Goal: Task Accomplishment & Management: Manage account settings

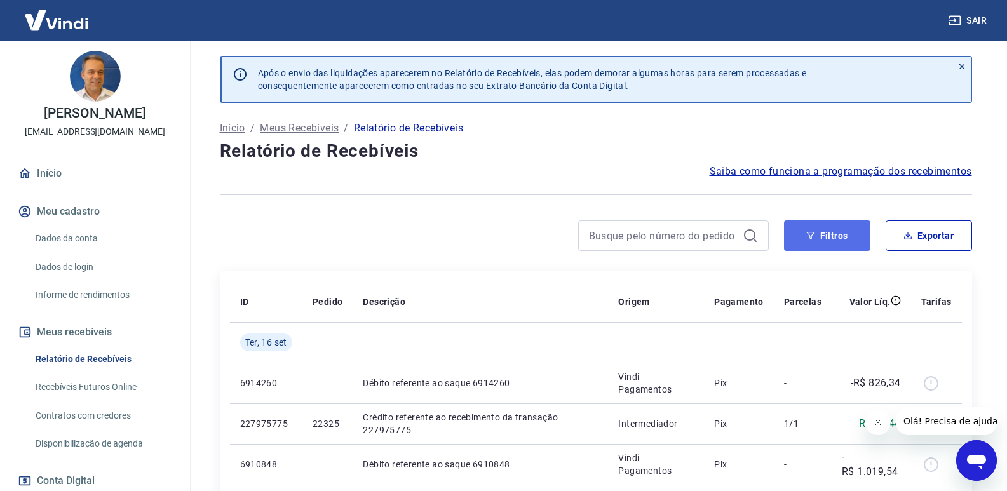
click at [835, 244] on button "Filtros" at bounding box center [827, 235] width 86 height 30
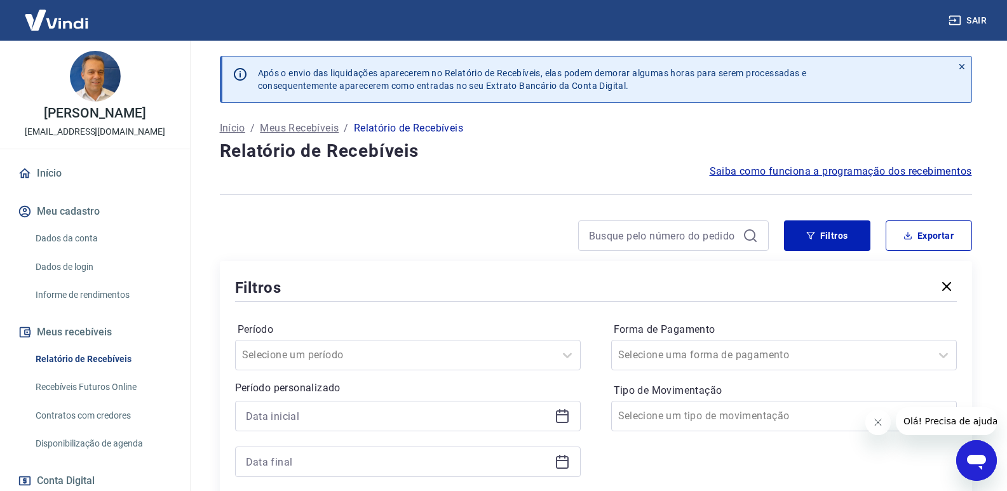
click at [563, 421] on icon at bounding box center [562, 415] width 15 height 15
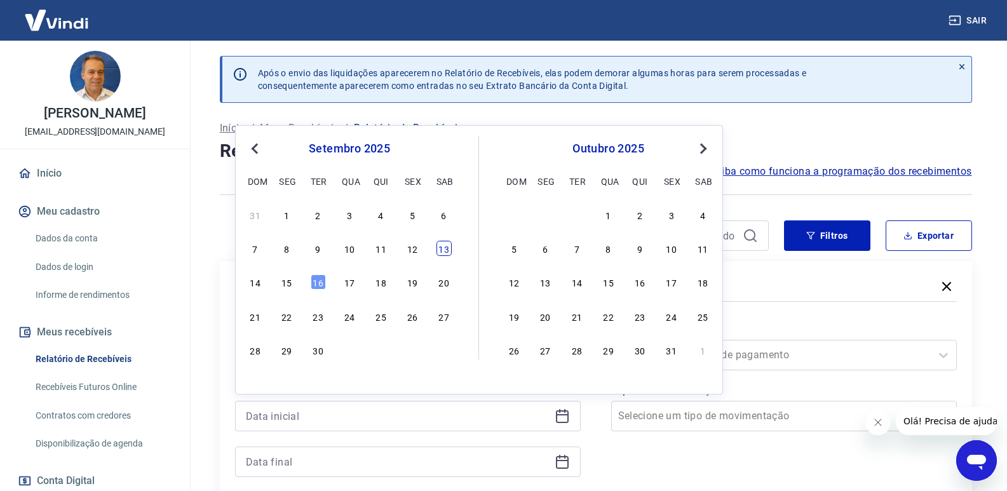
click at [447, 246] on div "13" at bounding box center [443, 248] width 15 height 15
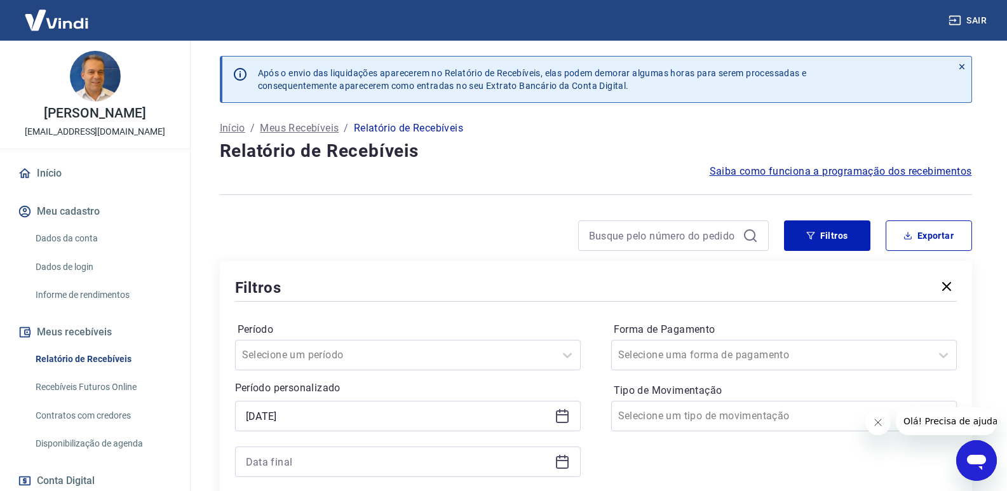
type input "13/09/2025"
click at [563, 457] on icon at bounding box center [562, 461] width 15 height 15
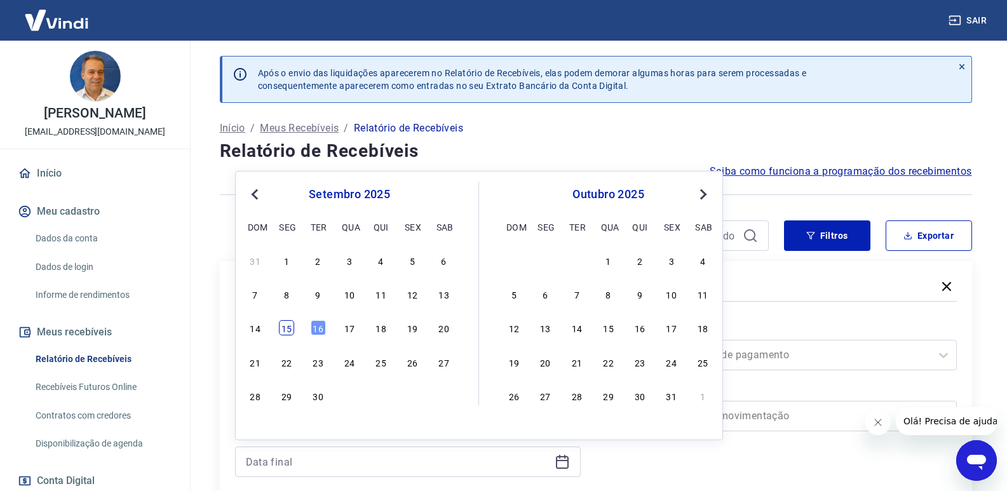
click at [286, 327] on div "15" at bounding box center [286, 327] width 15 height 15
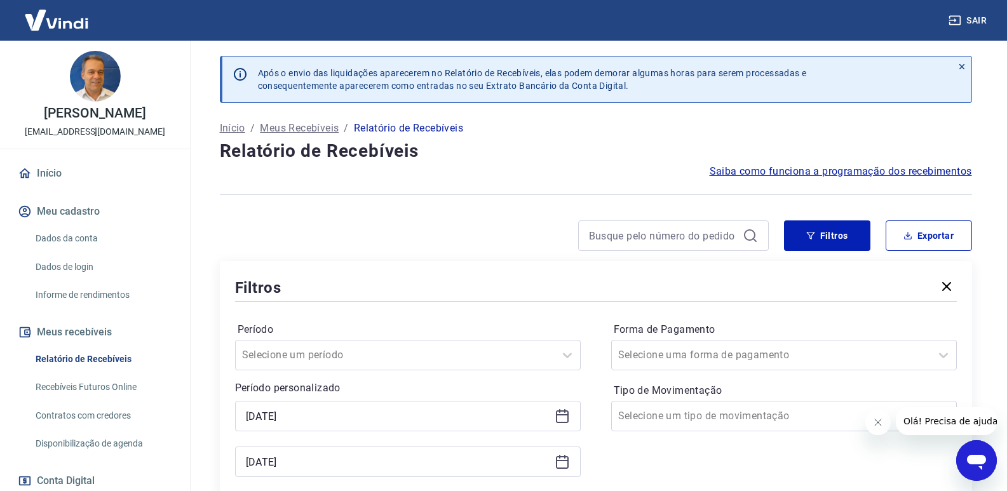
type input "15/09/2025"
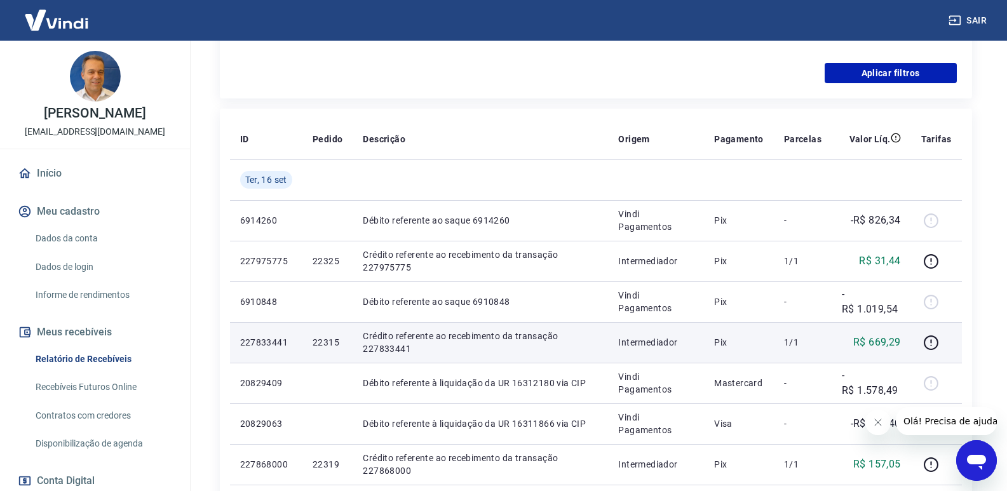
scroll to position [254, 0]
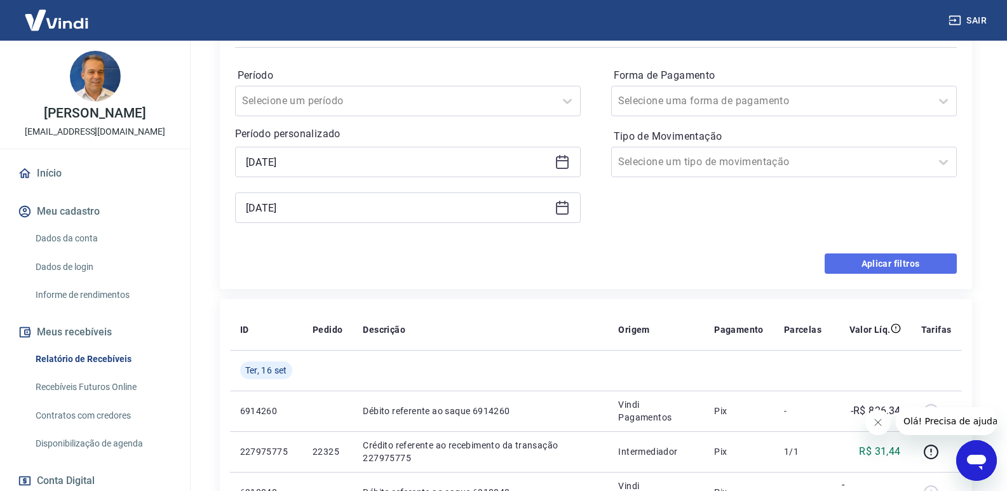
click at [896, 260] on button "Aplicar filtros" at bounding box center [890, 263] width 132 height 20
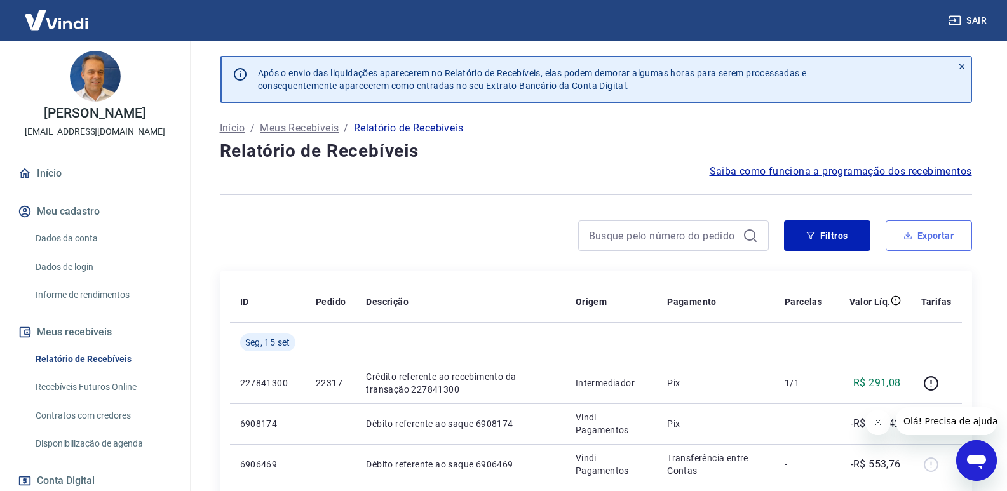
click at [934, 239] on button "Exportar" at bounding box center [928, 235] width 86 height 30
type input "13/09/2025"
type input "15/09/2025"
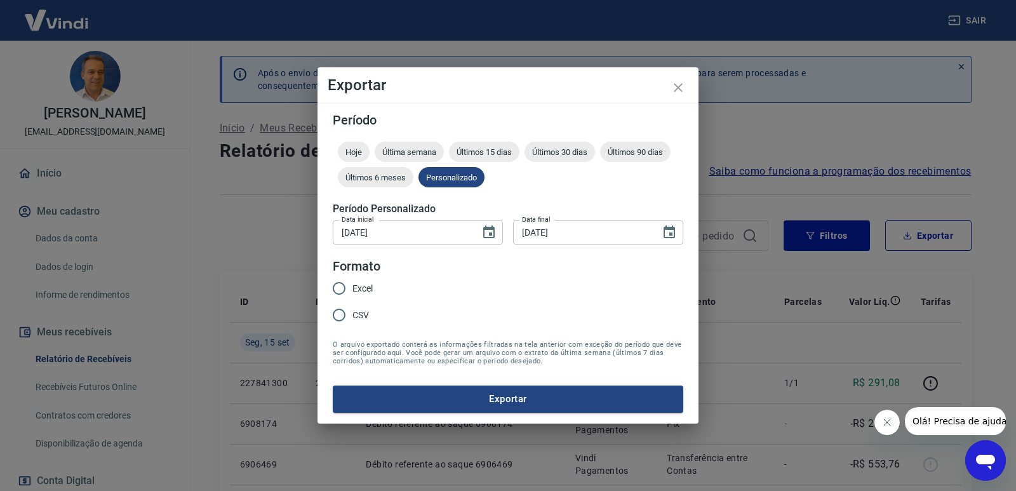
click at [340, 289] on input "Excel" at bounding box center [339, 288] width 27 height 27
radio input "true"
click at [457, 402] on button "Exportar" at bounding box center [508, 399] width 351 height 27
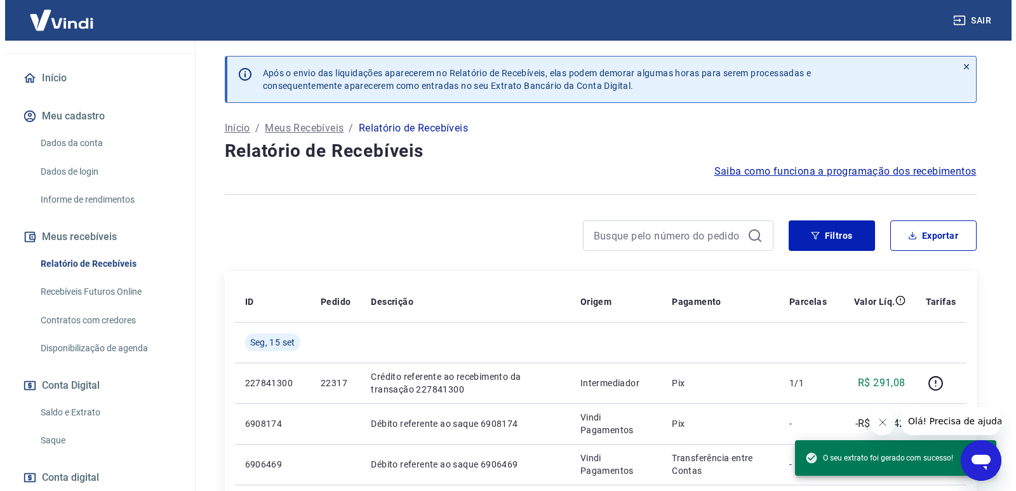
scroll to position [172, 0]
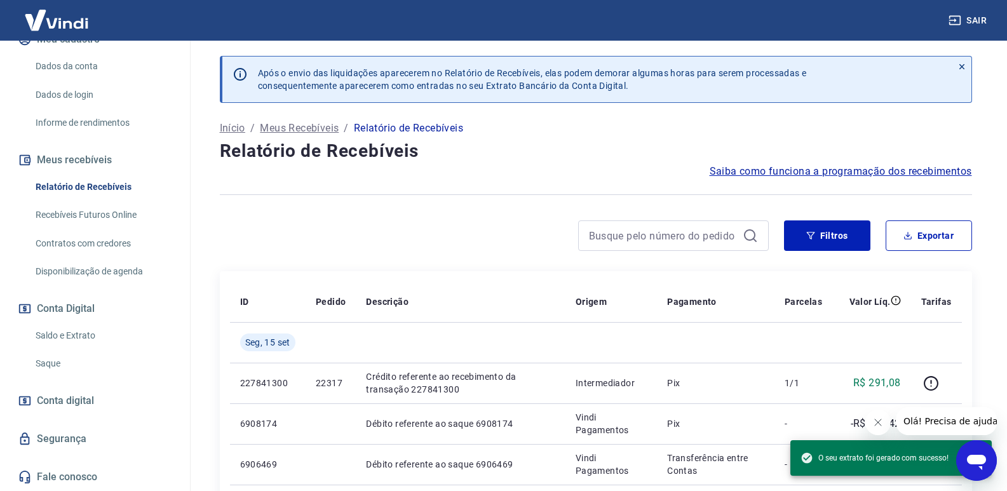
click at [56, 364] on link "Saque" at bounding box center [102, 364] width 144 height 26
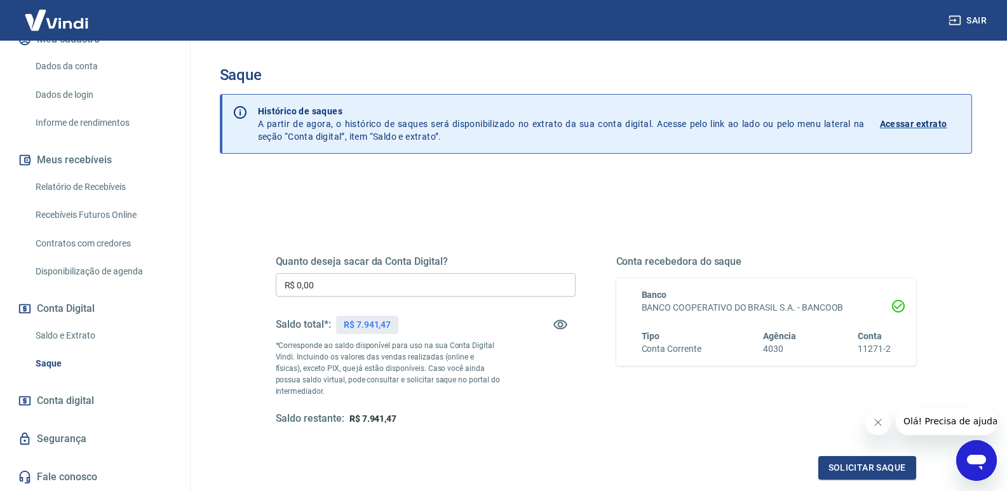
click at [359, 281] on input "R$ 0,00" at bounding box center [426, 285] width 300 height 24
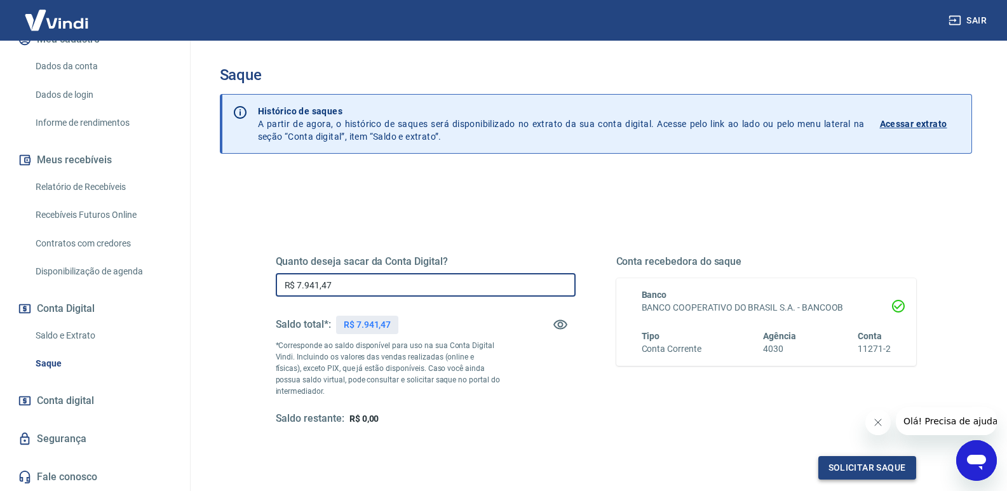
type input "R$ 7.941,47"
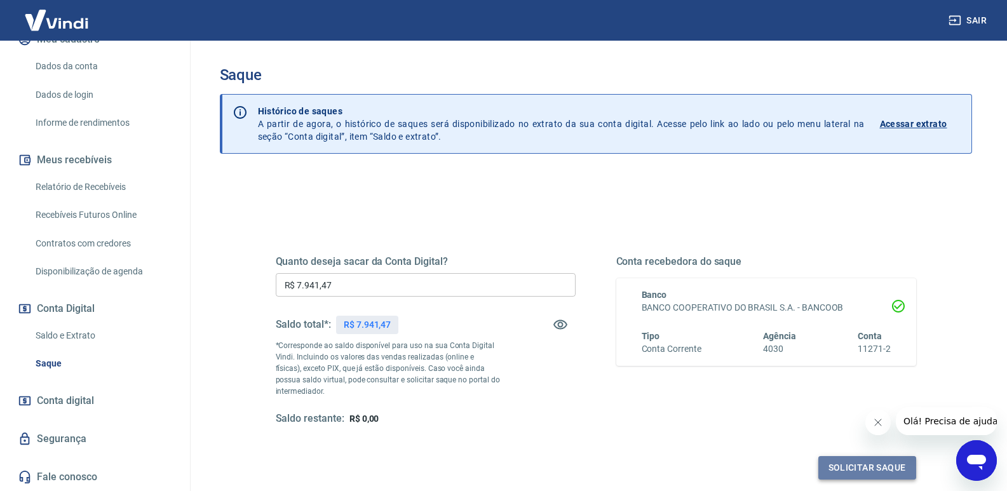
click at [876, 463] on button "Solicitar saque" at bounding box center [867, 468] width 98 height 24
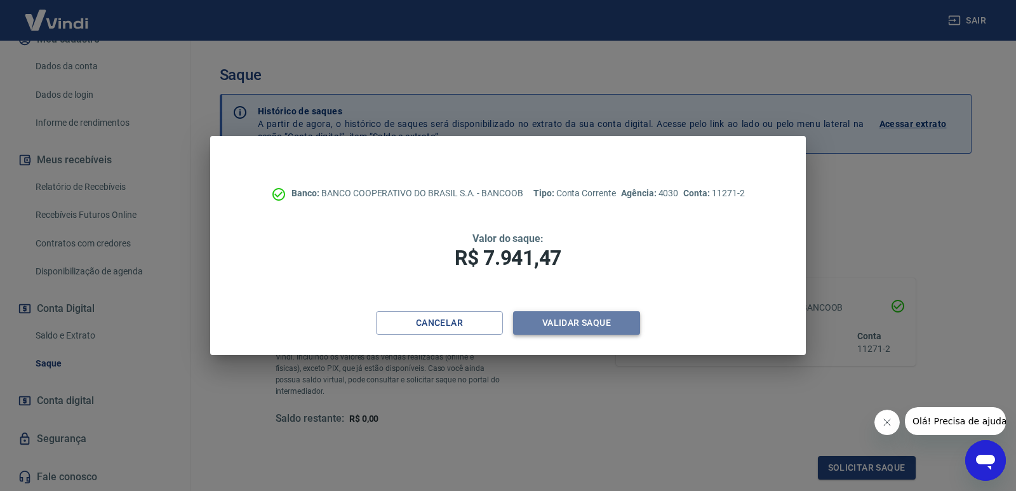
click at [589, 318] on button "Validar saque" at bounding box center [576, 323] width 127 height 24
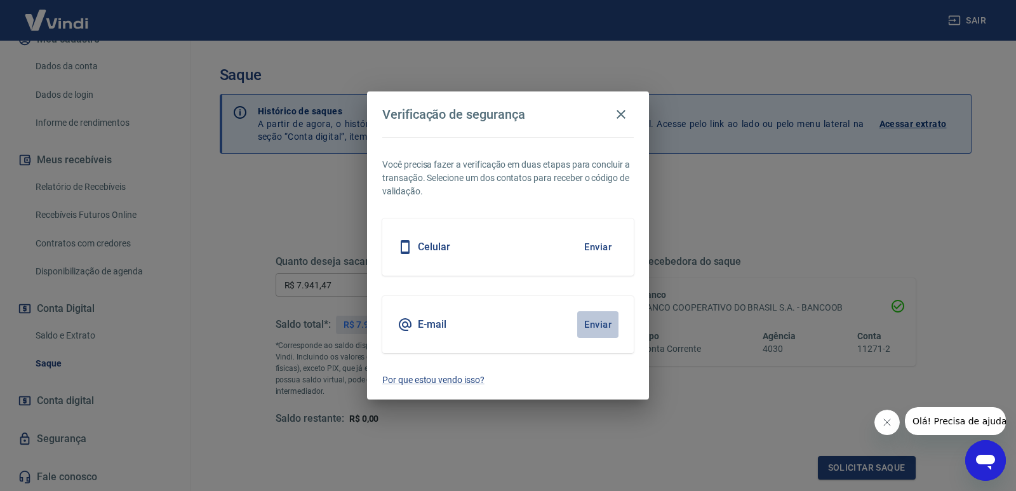
click at [589, 318] on button "Enviar" at bounding box center [597, 324] width 41 height 27
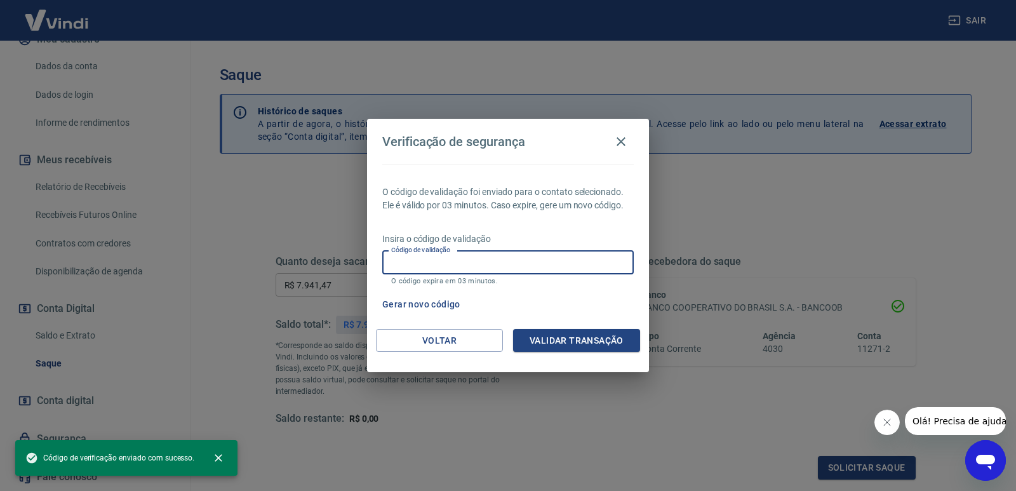
click at [447, 268] on input "Código de validação" at bounding box center [508, 263] width 252 height 24
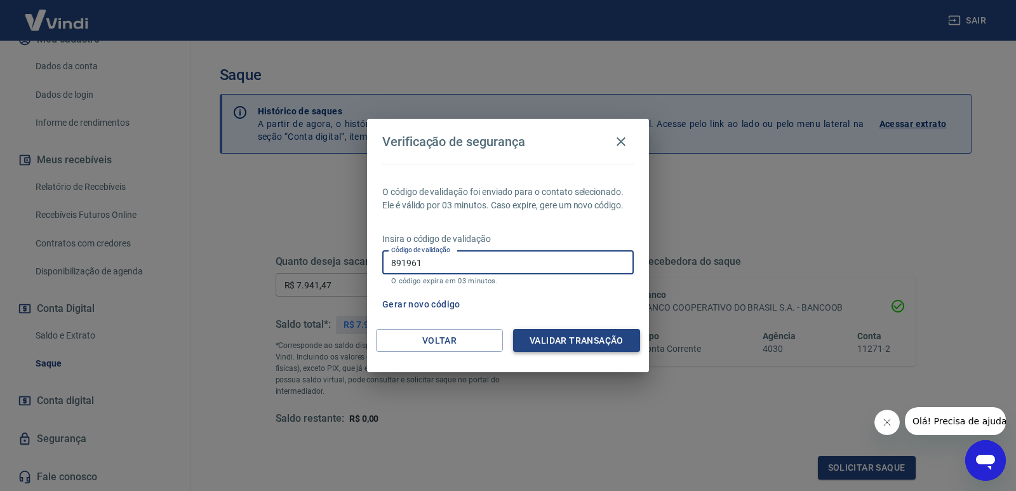
type input "891961"
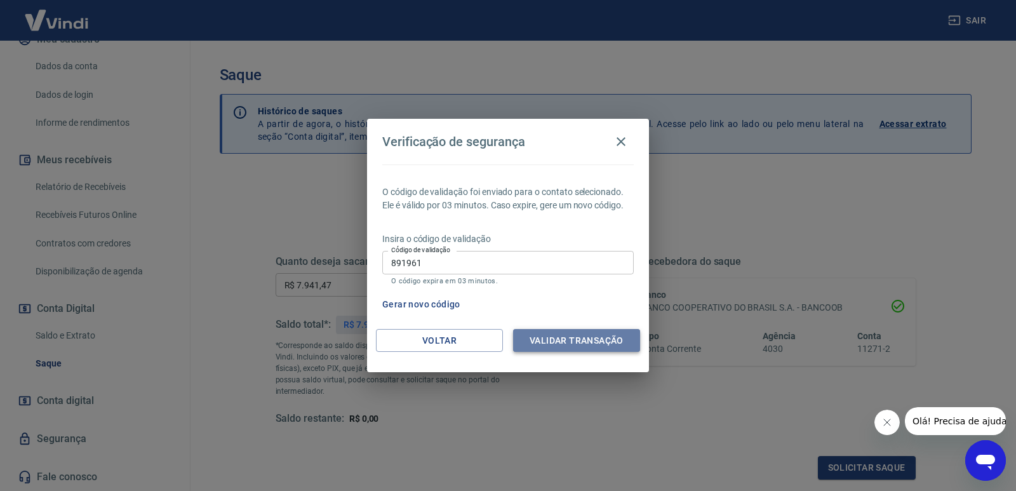
click at [539, 345] on button "Validar transação" at bounding box center [576, 341] width 127 height 24
